Goal: Information Seeking & Learning: Learn about a topic

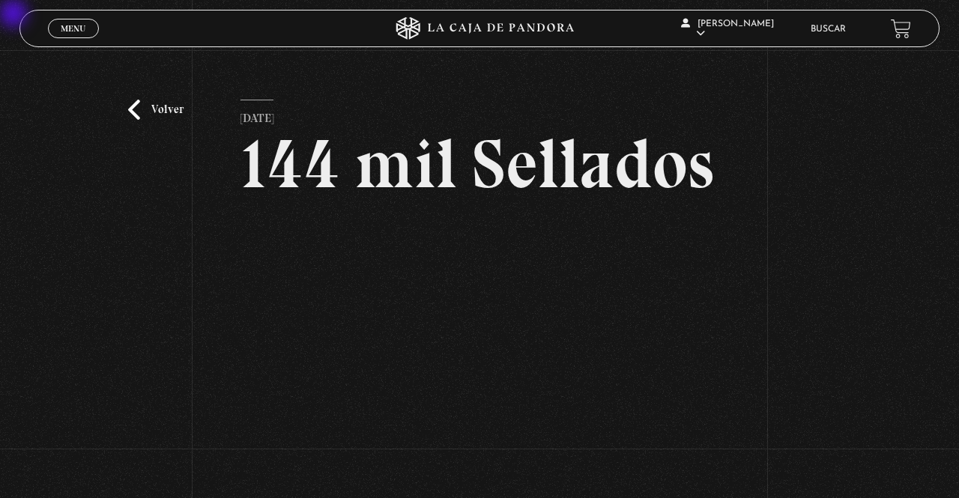
click at [163, 120] on link "Volver" at bounding box center [155, 110] width 55 height 20
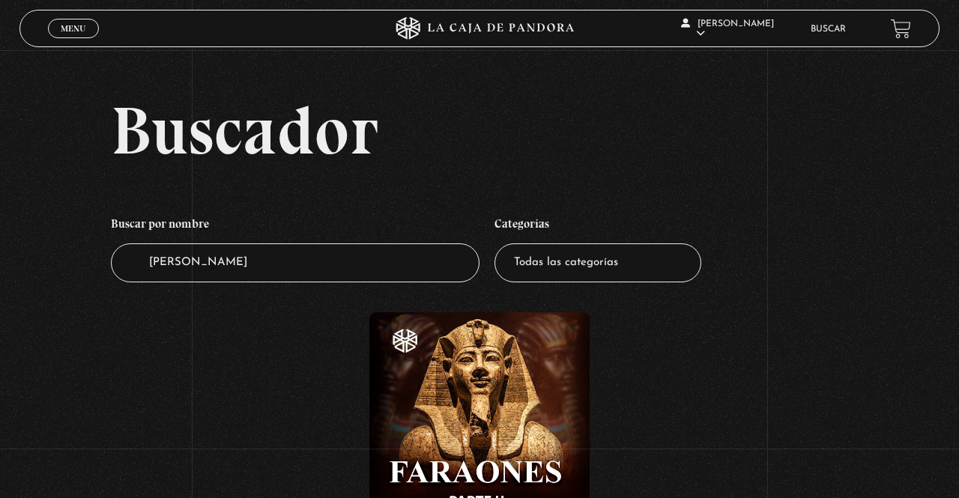
scroll to position [6, 0]
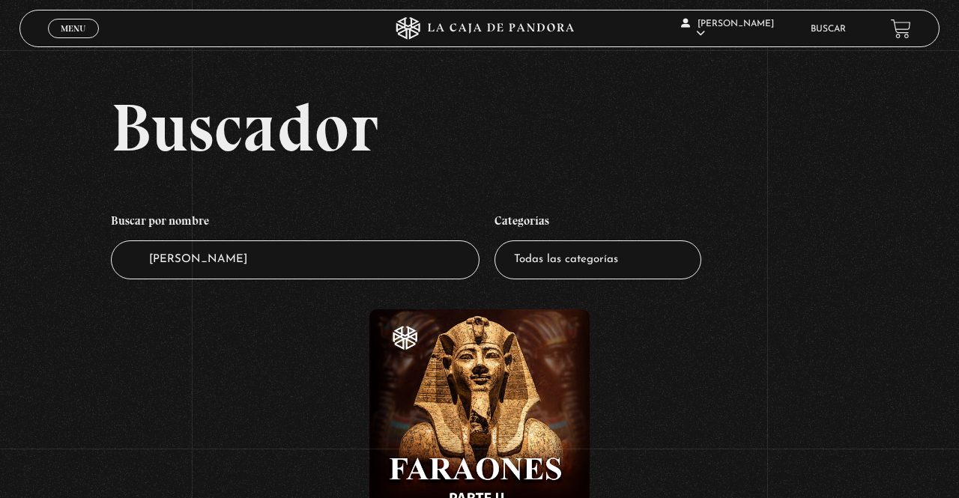
click at [93, 38] on div "Menu Cerrar" at bounding box center [192, 28] width 288 height 36
click at [61, 23] on link "Menu Cerrar" at bounding box center [73, 28] width 51 height 19
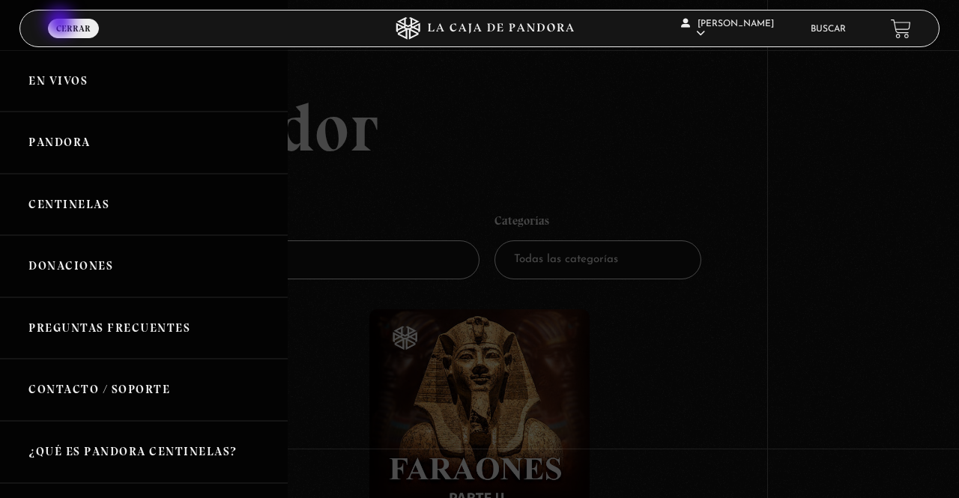
click at [127, 213] on link "Centinelas" at bounding box center [144, 205] width 288 height 62
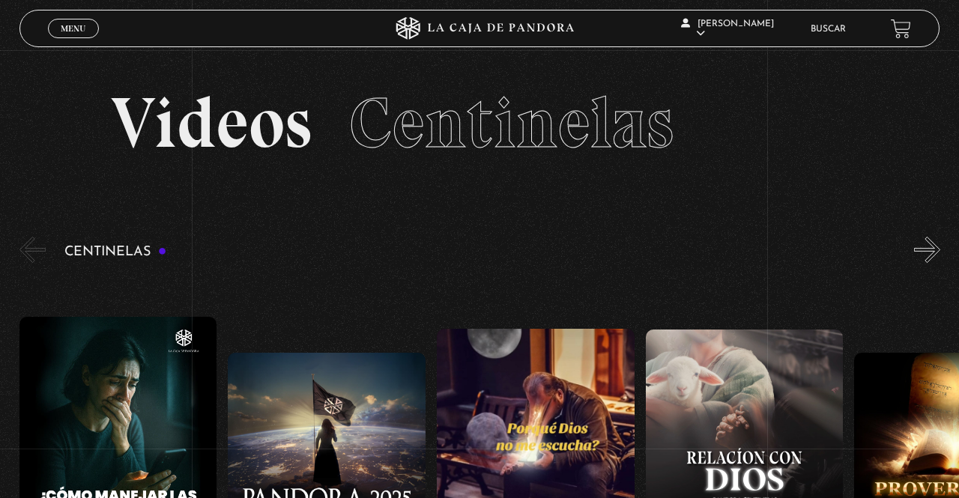
click at [829, 28] on link "Buscar" at bounding box center [828, 29] width 35 height 9
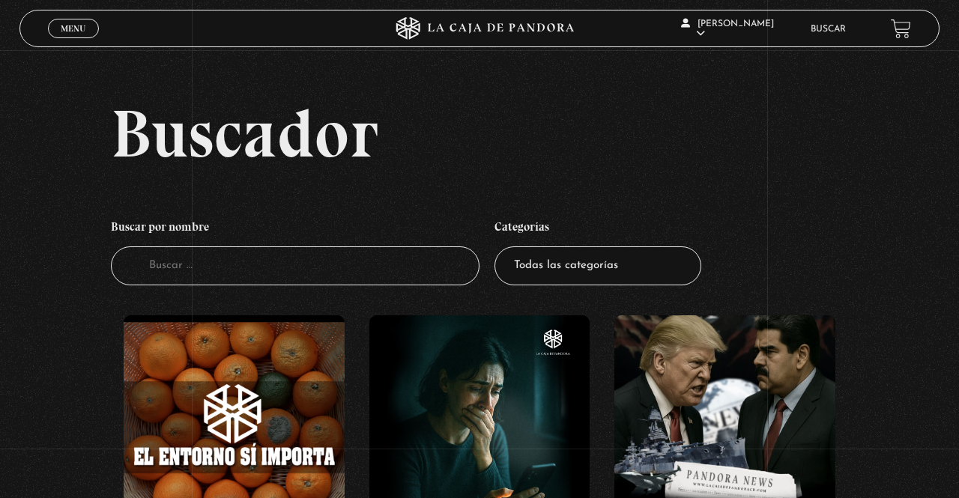
click at [325, 286] on input "Buscador" at bounding box center [295, 267] width 369 height 40
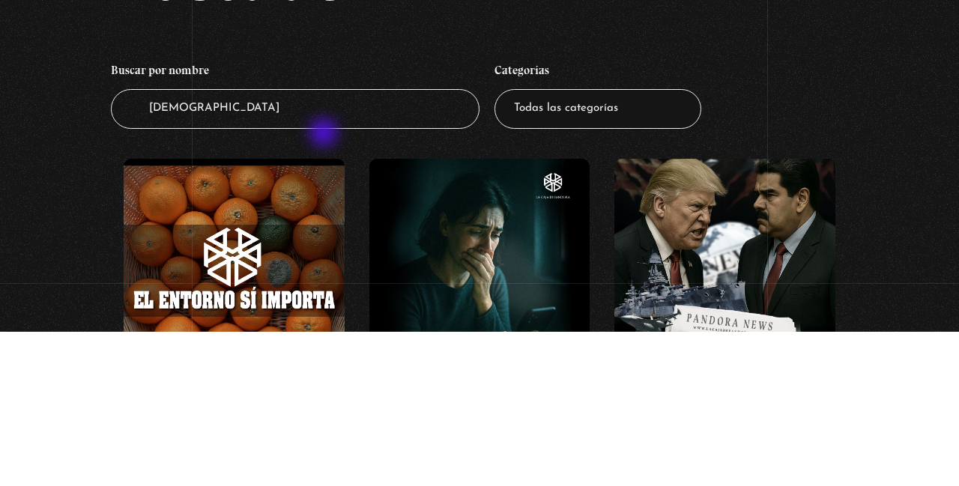
type input "Anticristo"
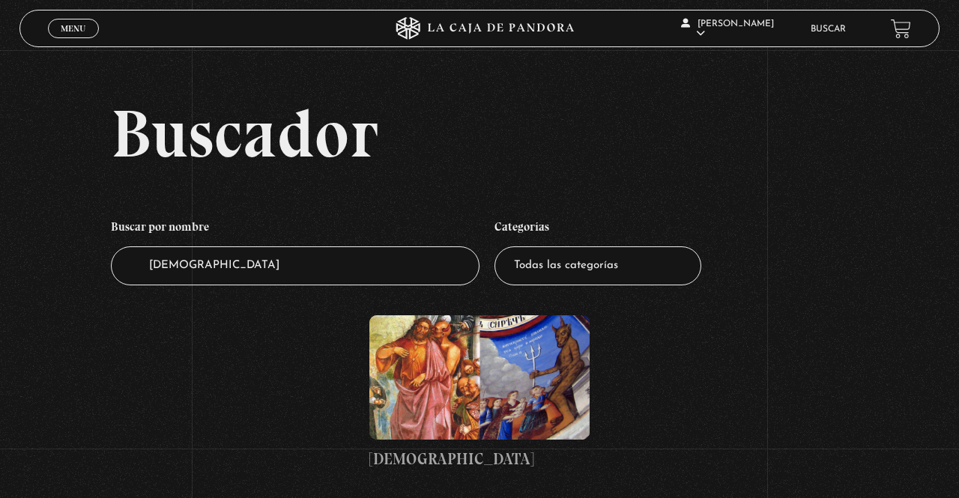
click at [480, 378] on figure at bounding box center [479, 378] width 221 height 124
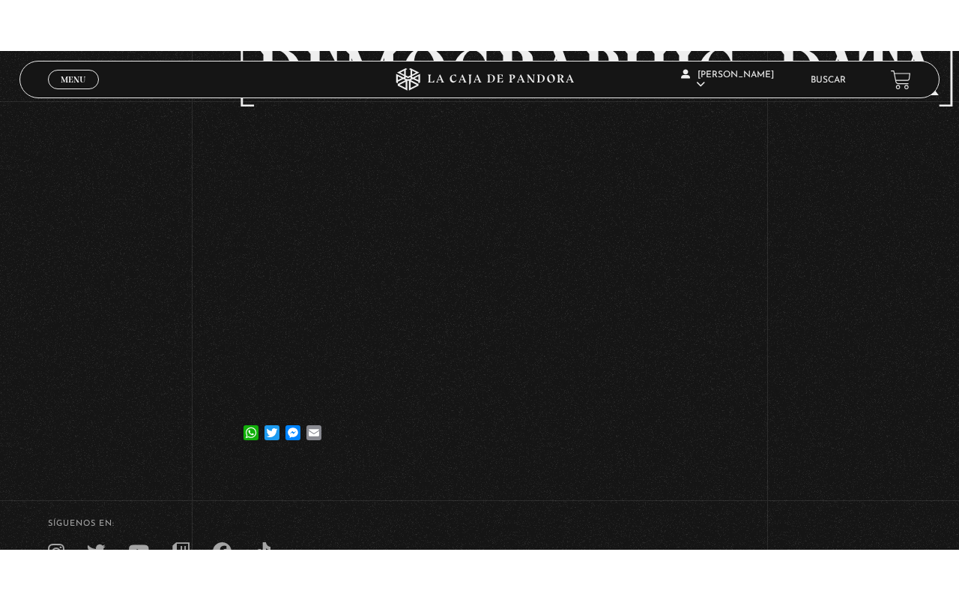
scroll to position [159, 0]
